Goal: Transaction & Acquisition: Subscribe to service/newsletter

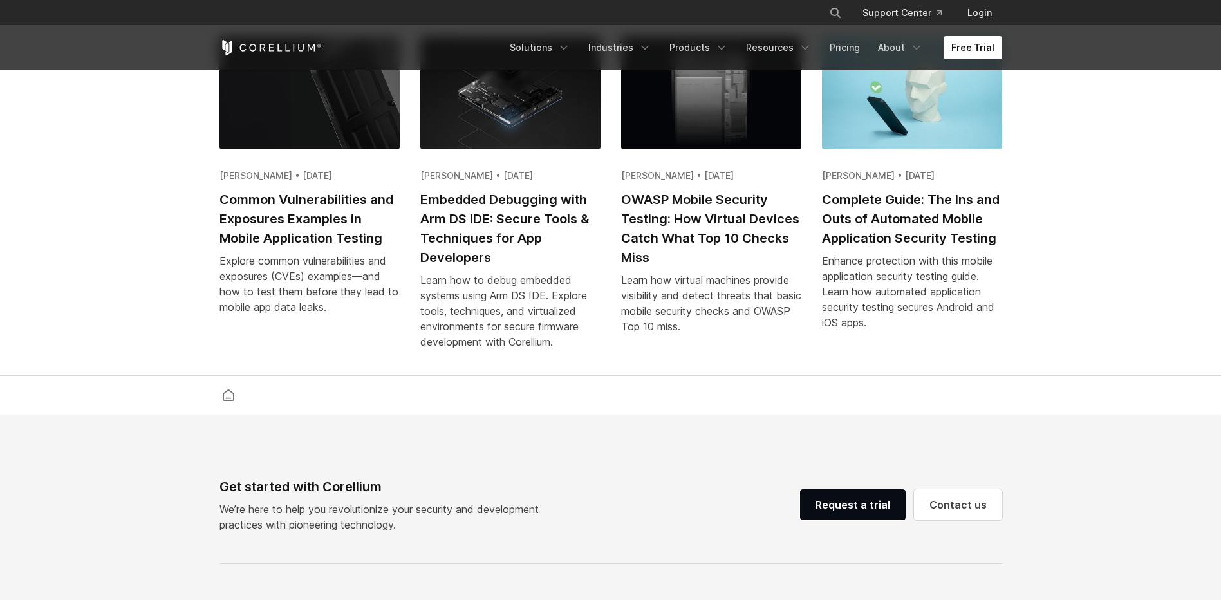
scroll to position [2638, 0]
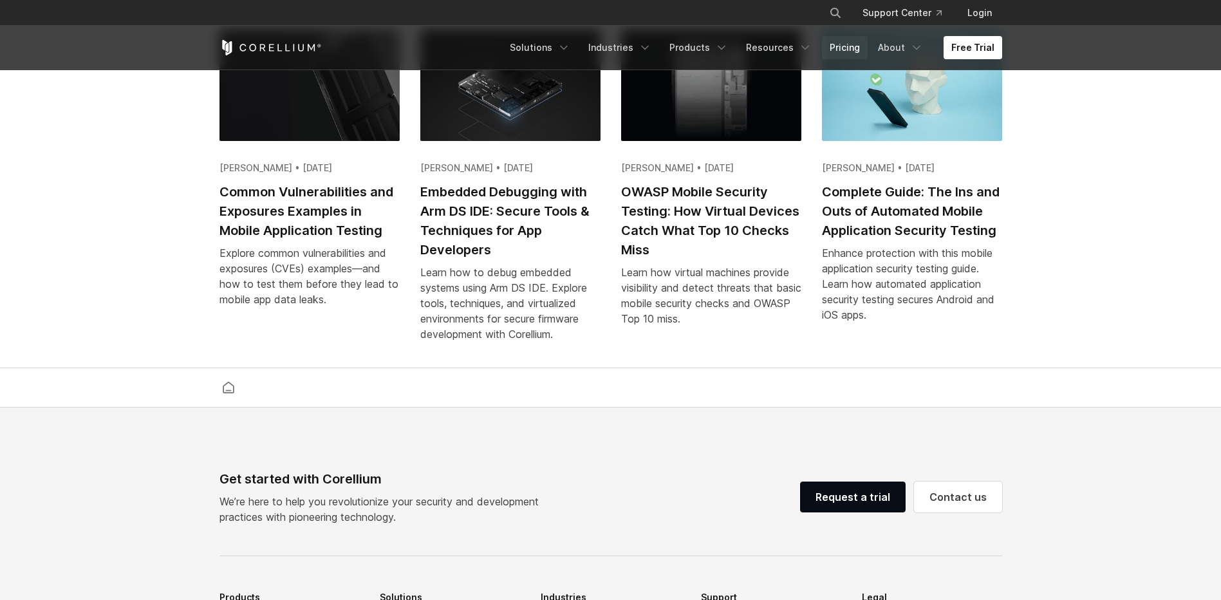
click at [845, 45] on link "Pricing" at bounding box center [845, 47] width 46 height 23
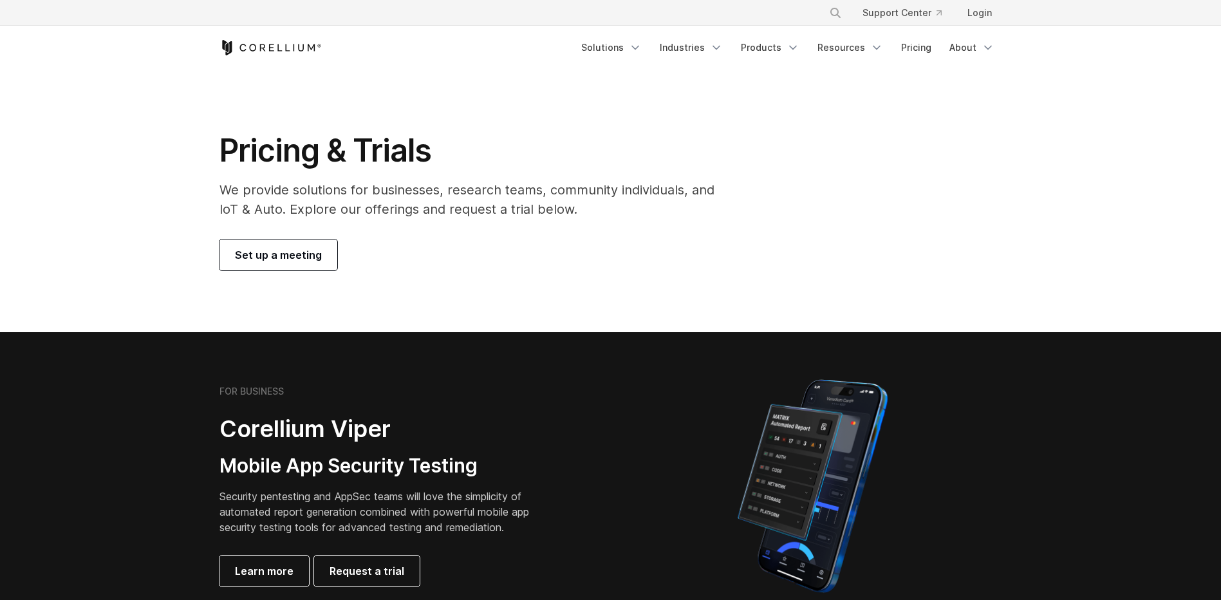
click at [308, 48] on icon "Corellium Home" at bounding box center [311, 47] width 7 height 7
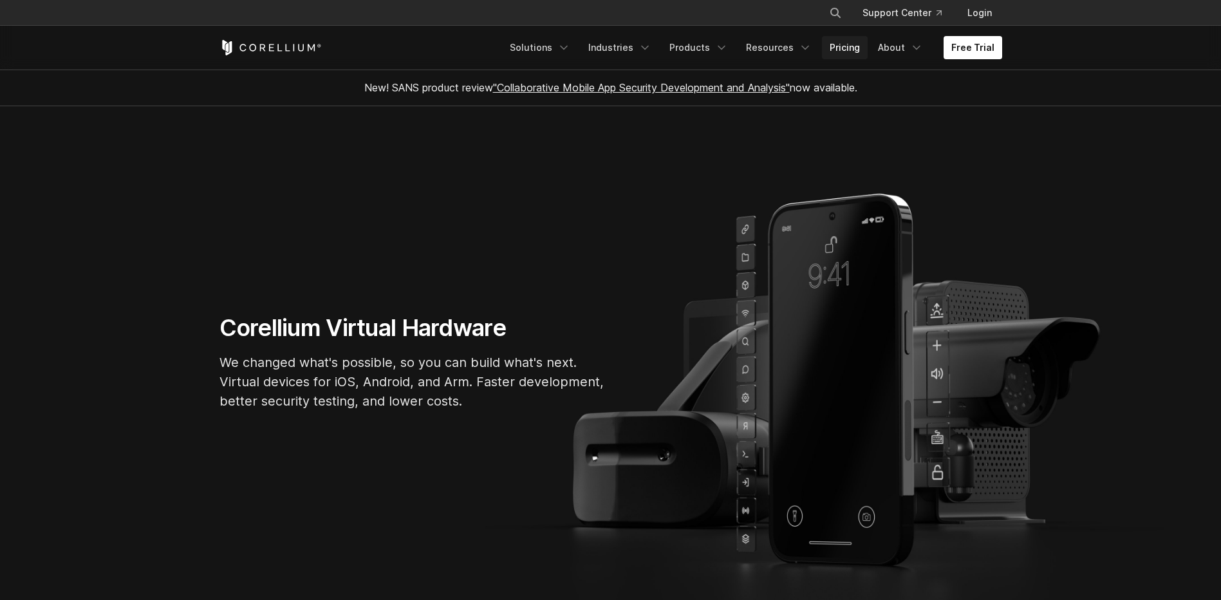
click at [854, 46] on link "Pricing" at bounding box center [845, 47] width 46 height 23
